Goal: Transaction & Acquisition: Purchase product/service

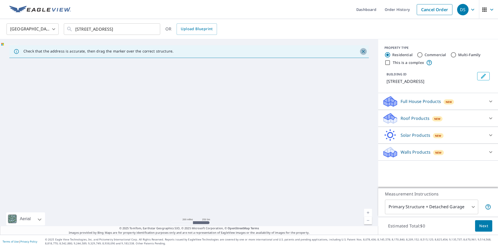
click at [361, 51] on icon "Close" at bounding box center [362, 51] width 5 height 5
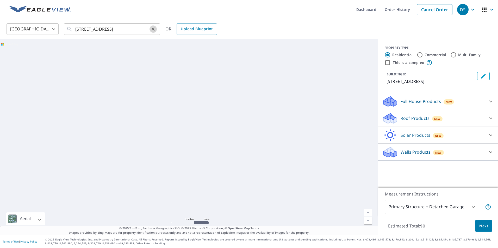
click at [153, 29] on icon "Clear" at bounding box center [152, 29] width 3 height 3
paste input "[STREET_ADDRESS]"
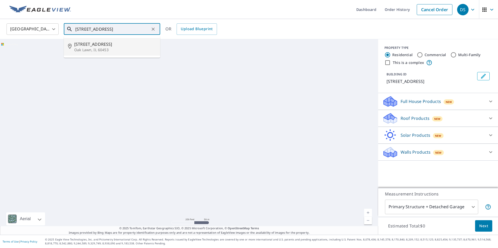
click at [92, 50] on p "Oak Lawn, IL 60453" at bounding box center [115, 49] width 82 height 5
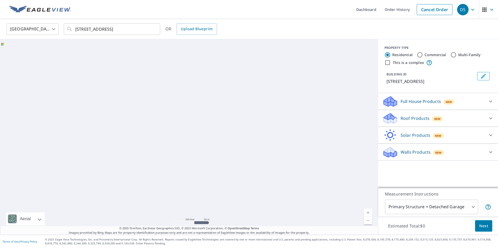
type input "[STREET_ADDRESS]"
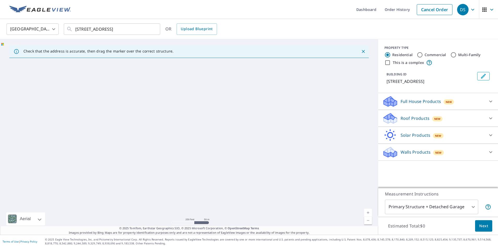
click at [408, 148] on div "Walls Products New" at bounding box center [433, 152] width 102 height 12
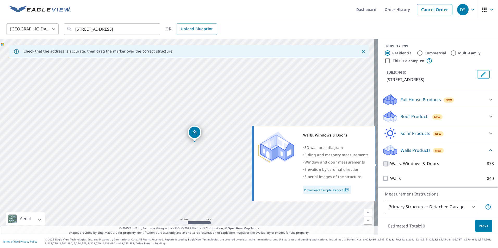
click at [382, 161] on input "Walls, Windows & Doors $78" at bounding box center [386, 164] width 8 height 6
checkbox input "true"
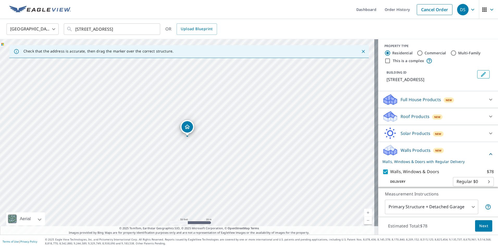
click at [482, 225] on span "Next" at bounding box center [483, 226] width 9 height 7
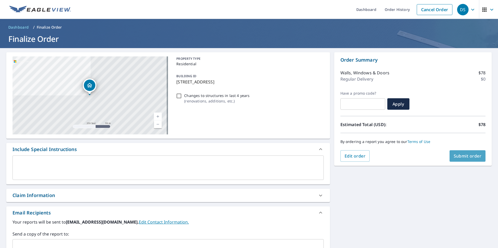
click at [453, 157] on span "Submit order" at bounding box center [467, 156] width 28 height 6
